Goal: Obtain resource: Obtain resource

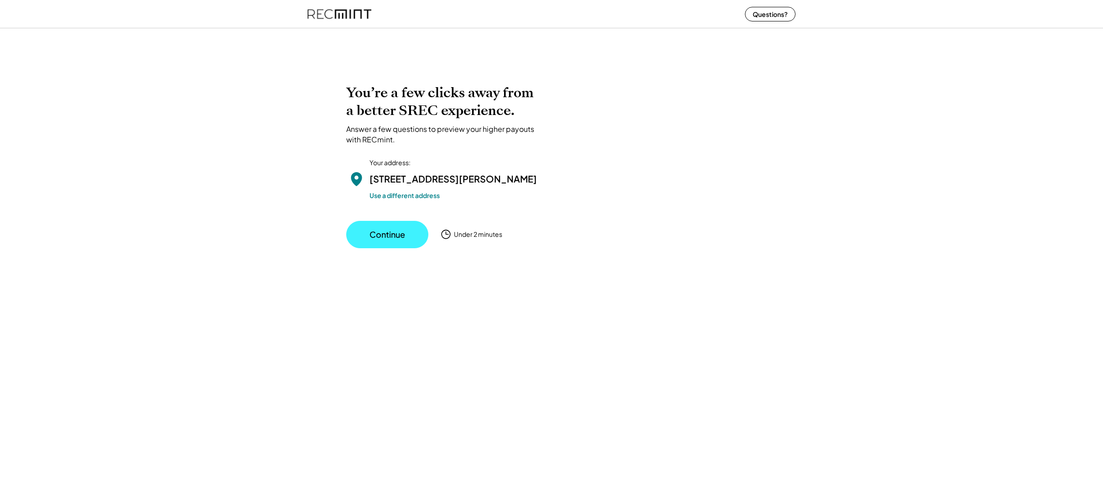
click at [390, 244] on button "Continue" at bounding box center [387, 234] width 82 height 27
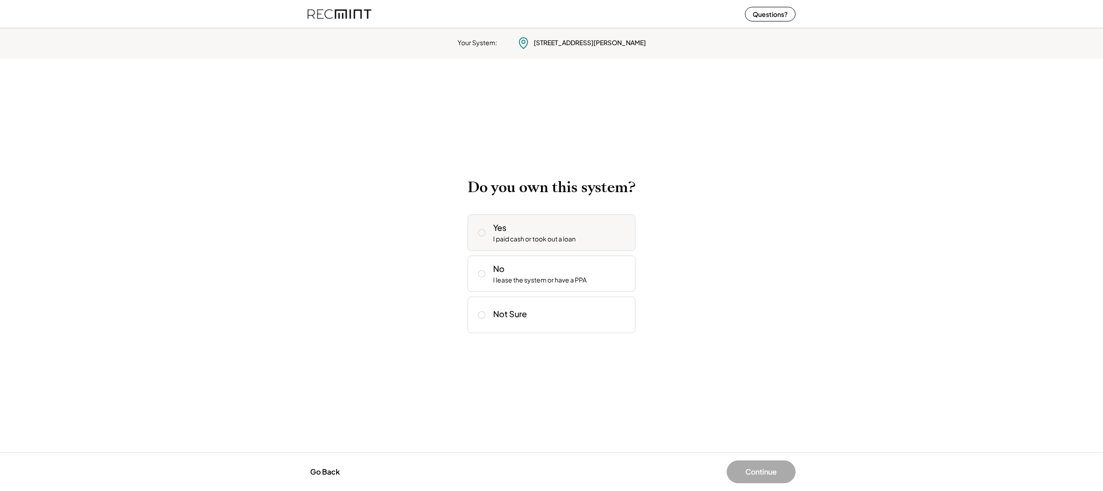
click at [483, 234] on icon at bounding box center [481, 232] width 9 height 9
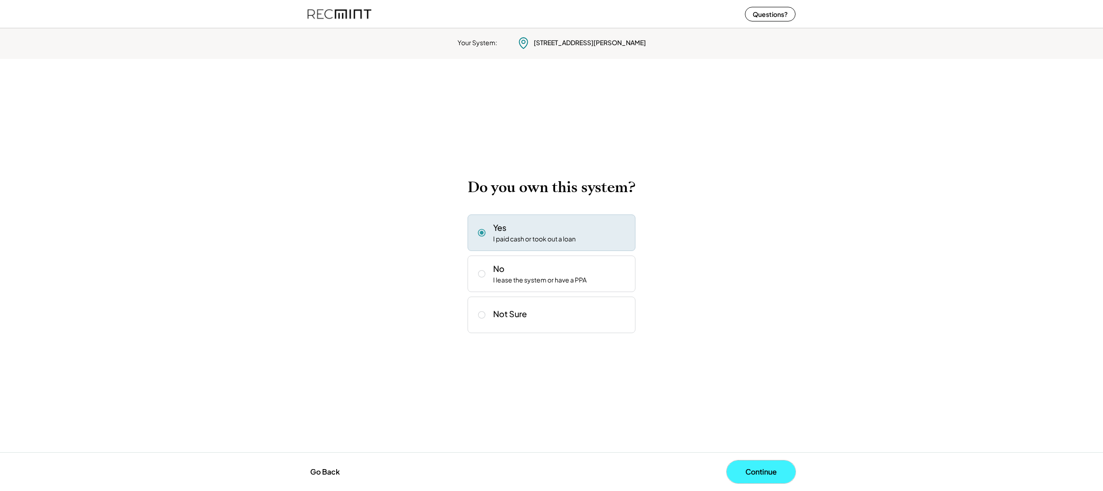
click at [747, 464] on button "Continue" at bounding box center [761, 471] width 69 height 23
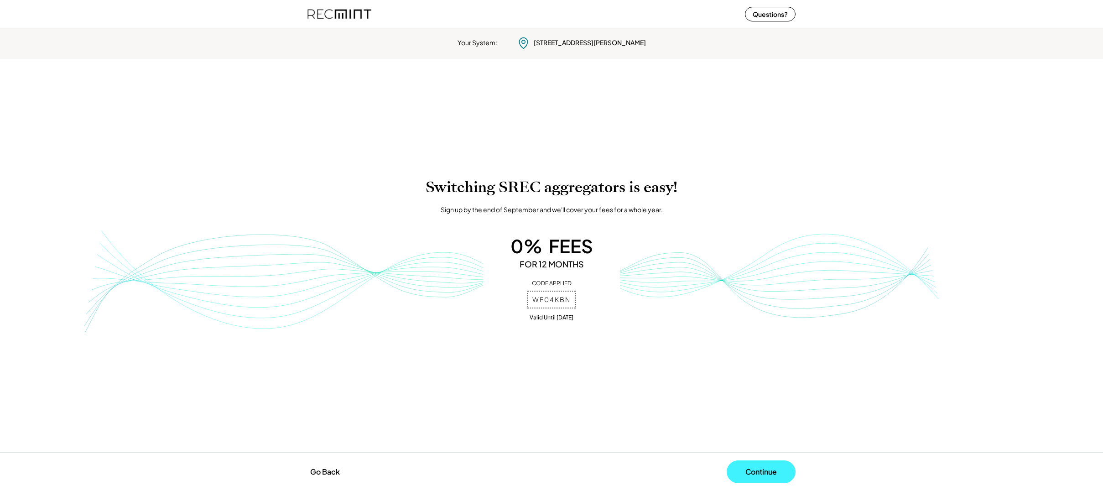
click at [755, 469] on button "Continue" at bounding box center [761, 471] width 69 height 23
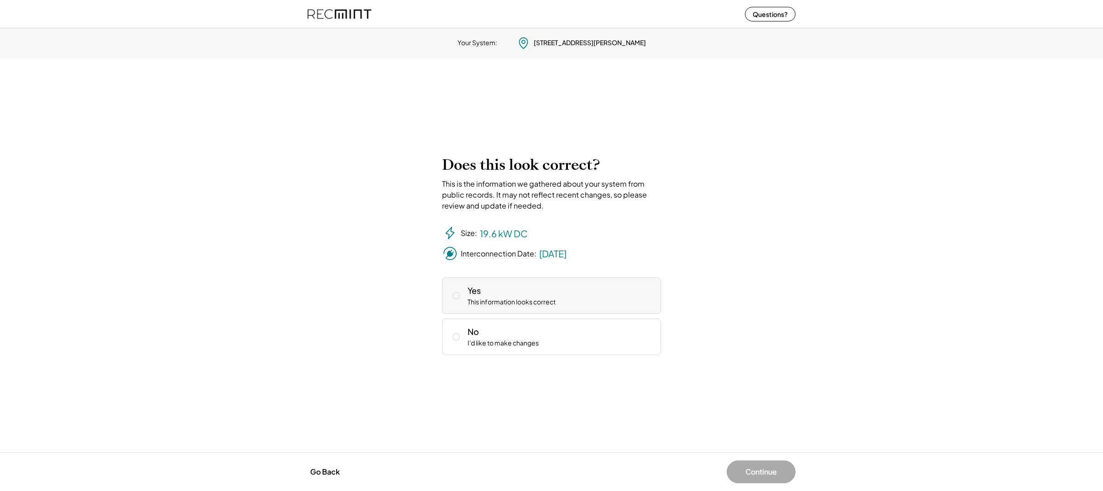
click at [457, 300] on icon at bounding box center [456, 295] width 9 height 9
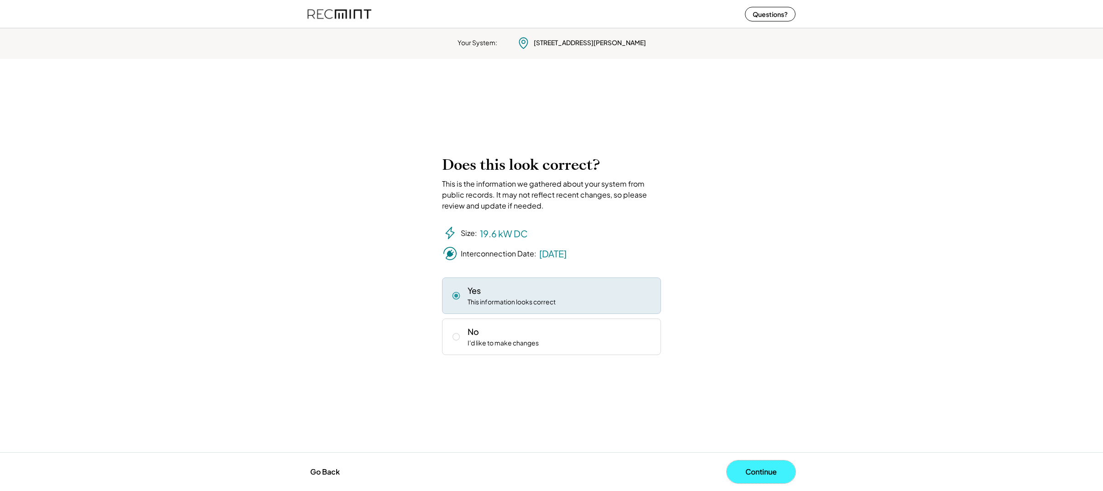
click at [765, 469] on button "Continue" at bounding box center [761, 471] width 69 height 23
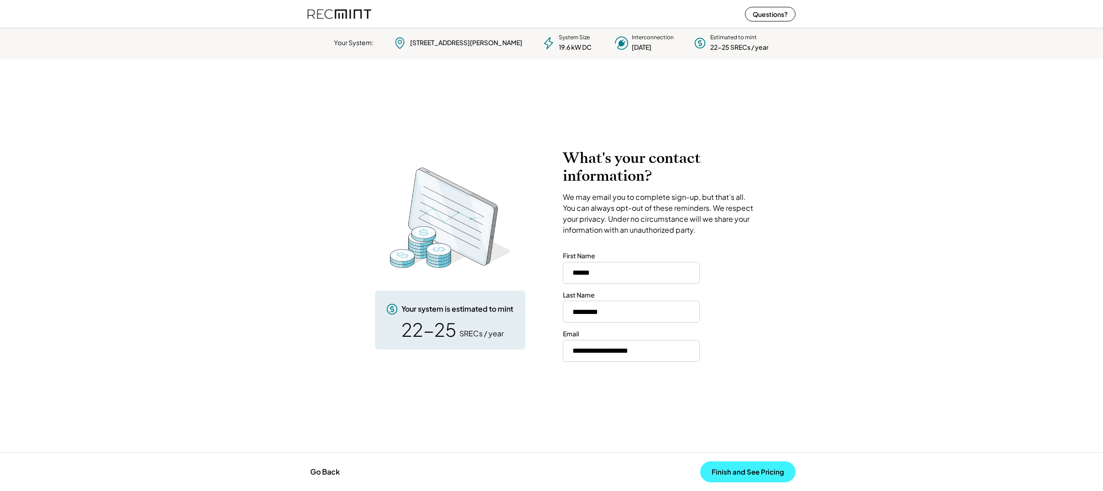
click at [757, 471] on button "Finish and See Pricing" at bounding box center [747, 471] width 95 height 21
